Goal: Task Accomplishment & Management: Use online tool/utility

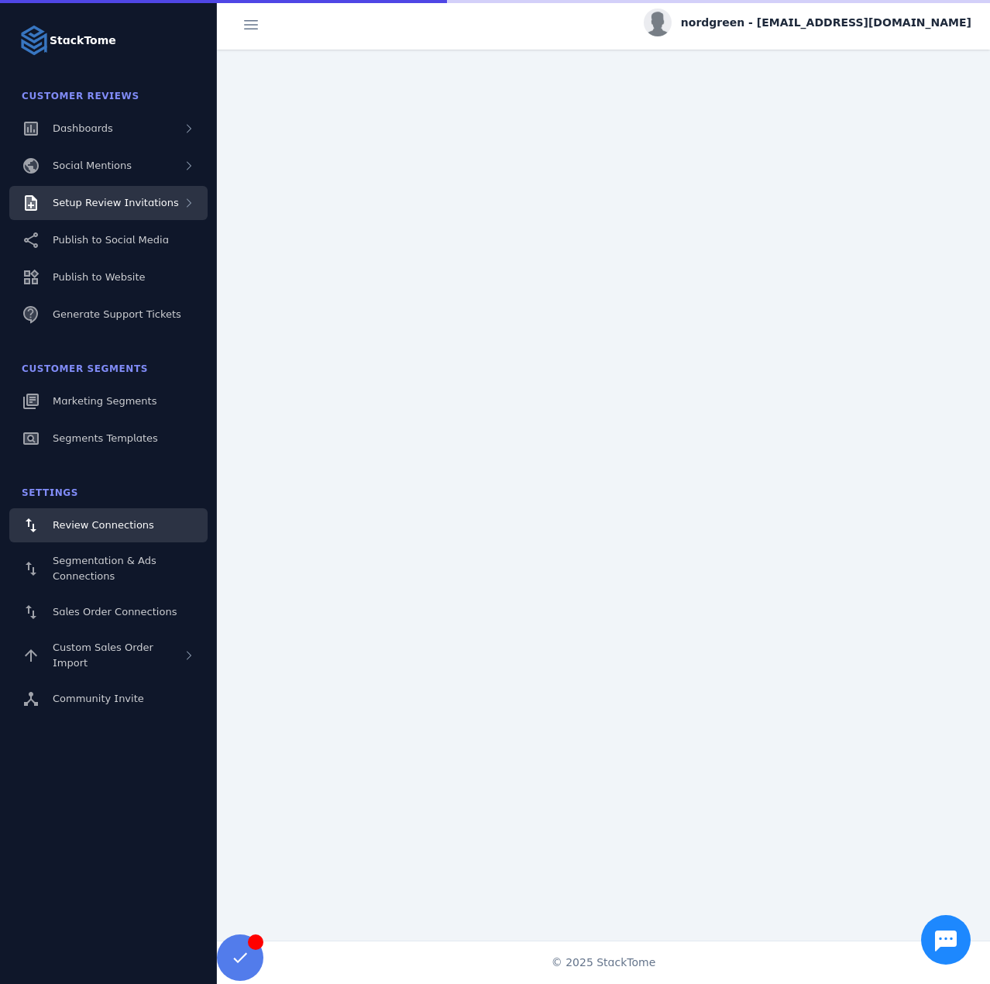
click at [129, 198] on span "Setup Review Invitations" at bounding box center [116, 203] width 126 height 12
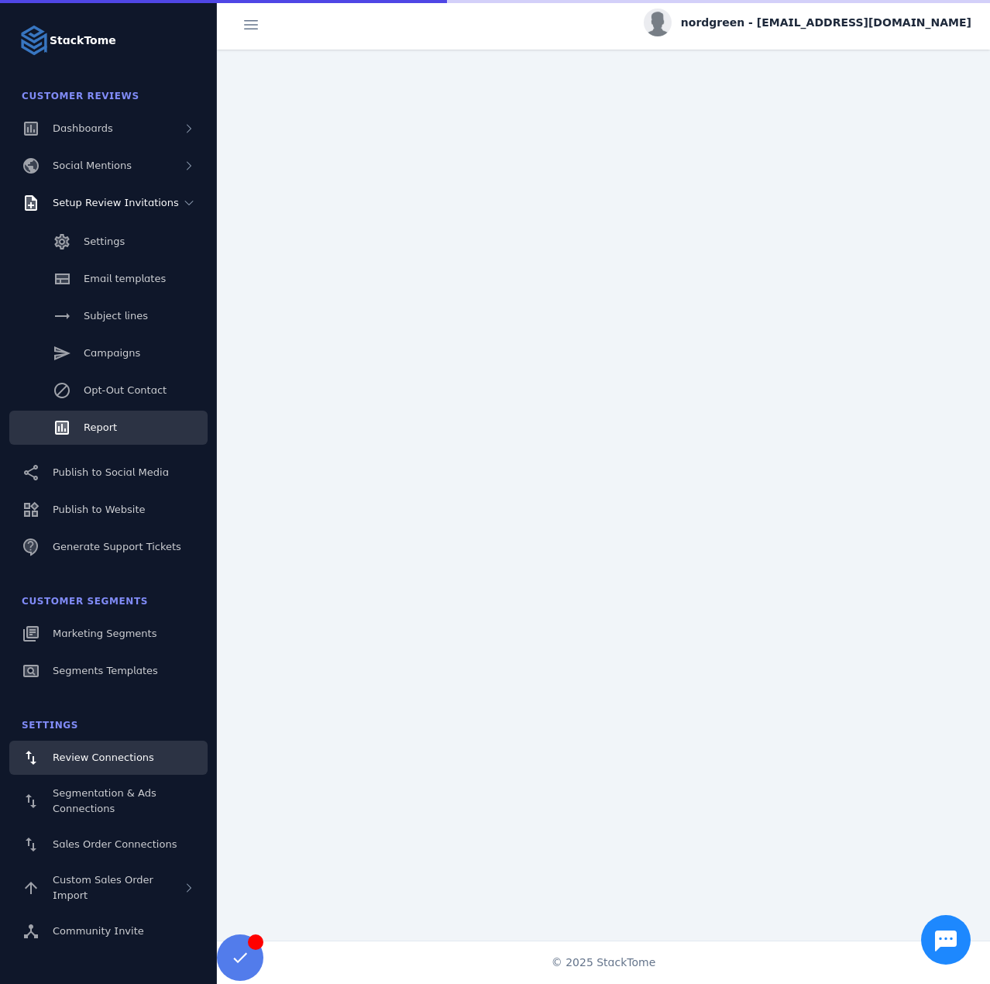
click at [114, 434] on div "Report" at bounding box center [100, 427] width 33 height 15
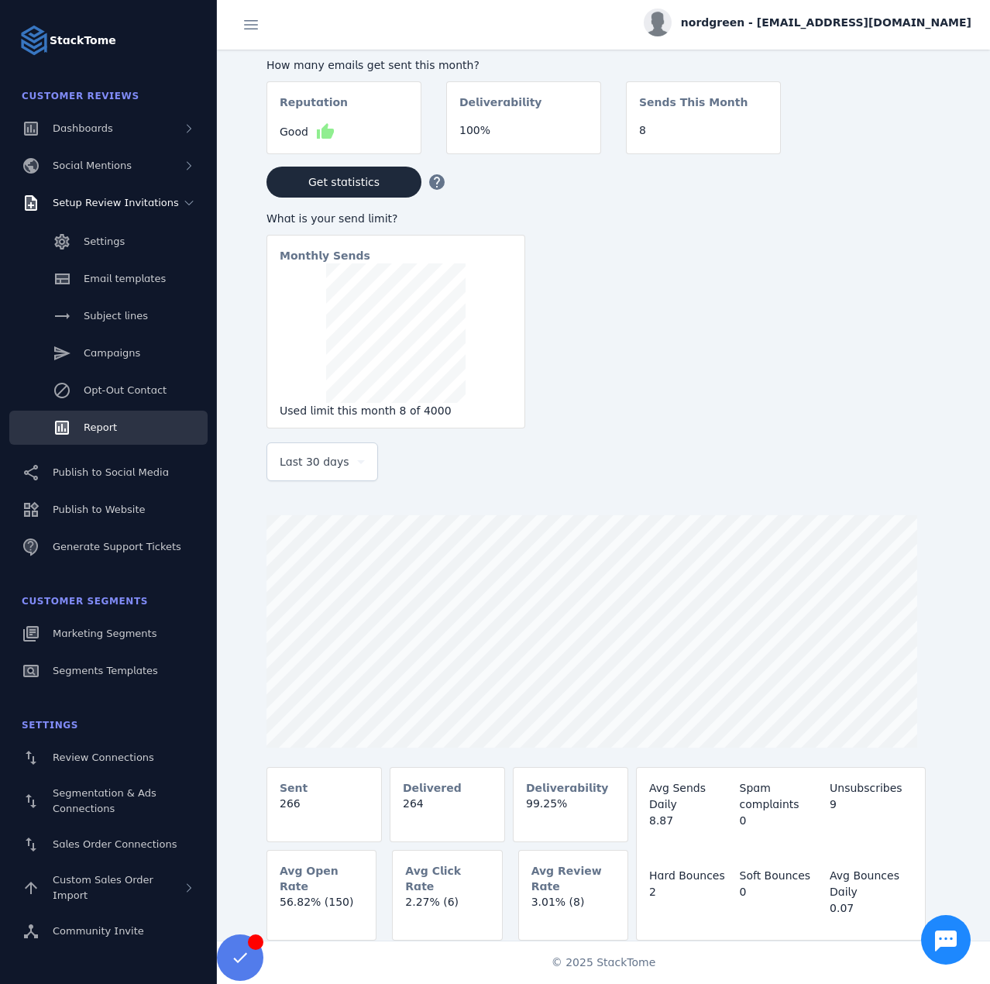
click at [322, 471] on span "Last 30 days" at bounding box center [315, 461] width 70 height 19
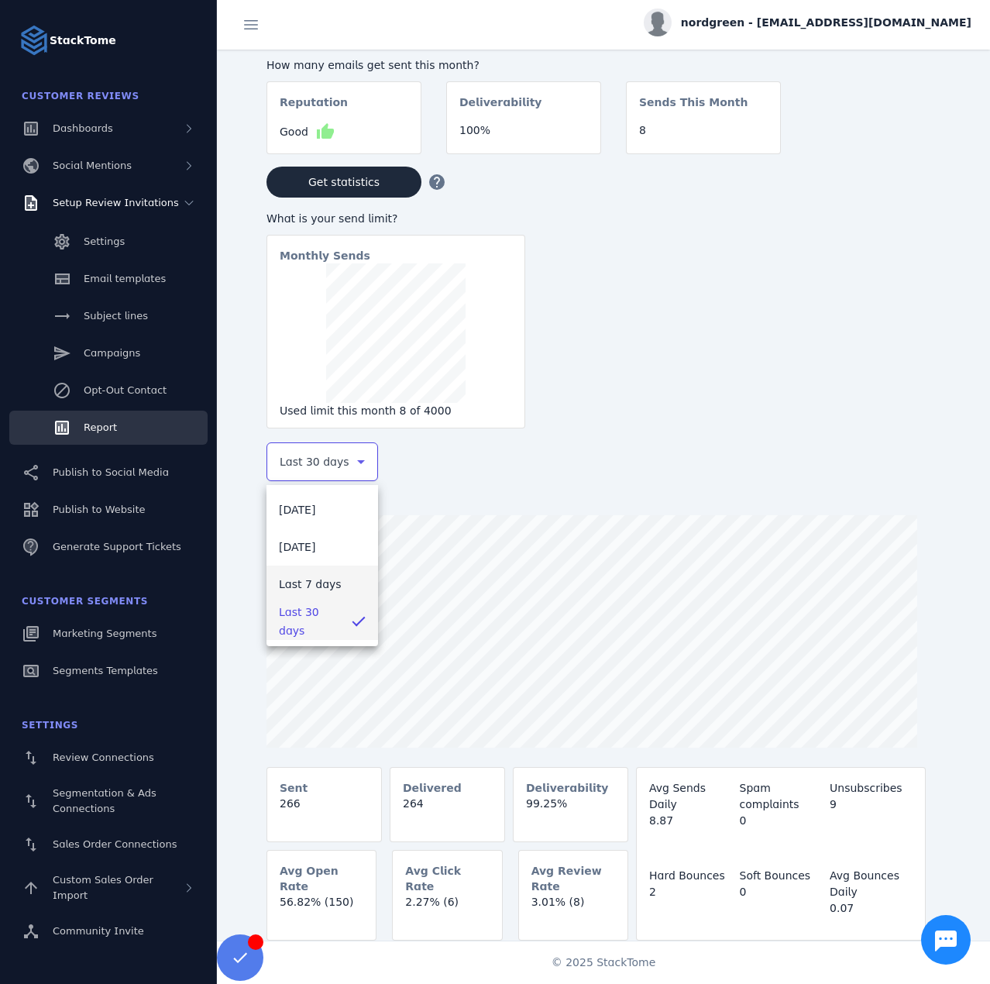
click at [310, 589] on span "Last 7 days" at bounding box center [310, 584] width 63 height 19
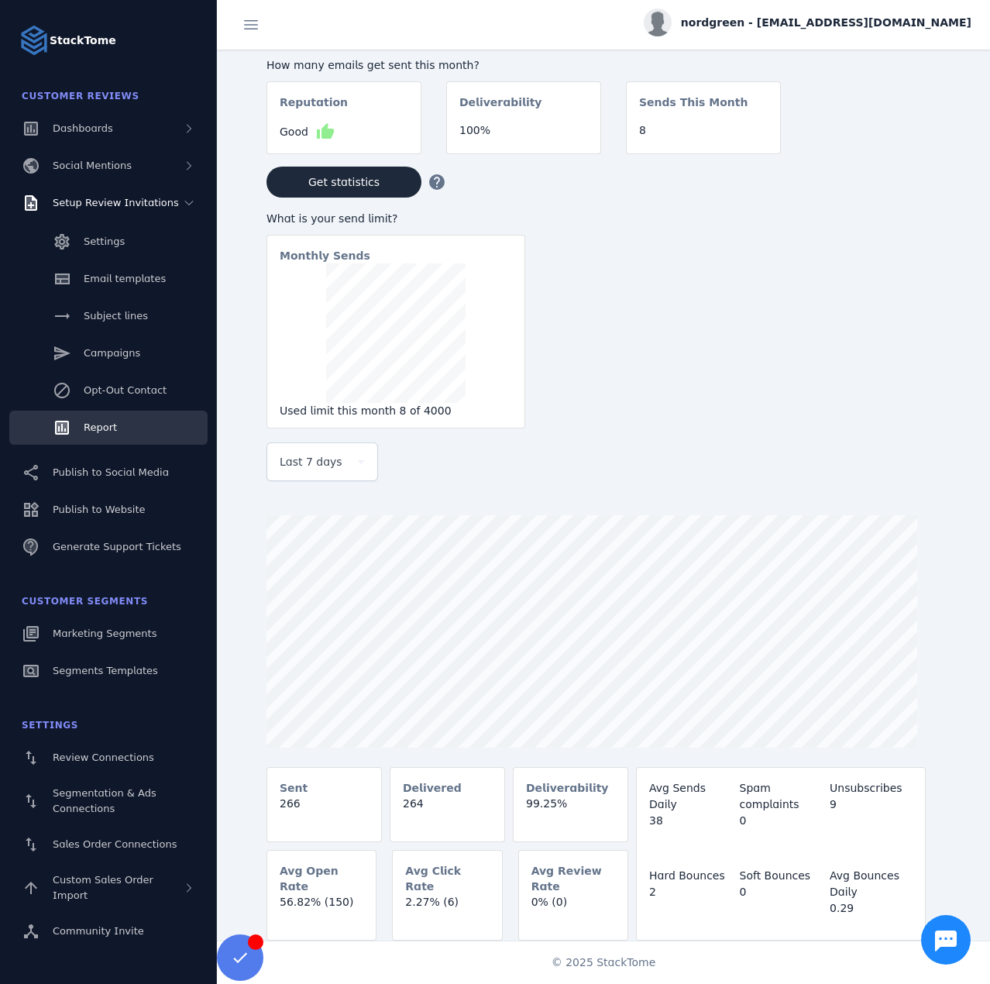
click at [818, 26] on span "nordgreen - [EMAIL_ADDRESS][DOMAIN_NAME]" at bounding box center [826, 23] width 290 height 16
click at [882, 145] on icon at bounding box center [881, 149] width 19 height 19
